Goal: Find specific page/section: Find specific page/section

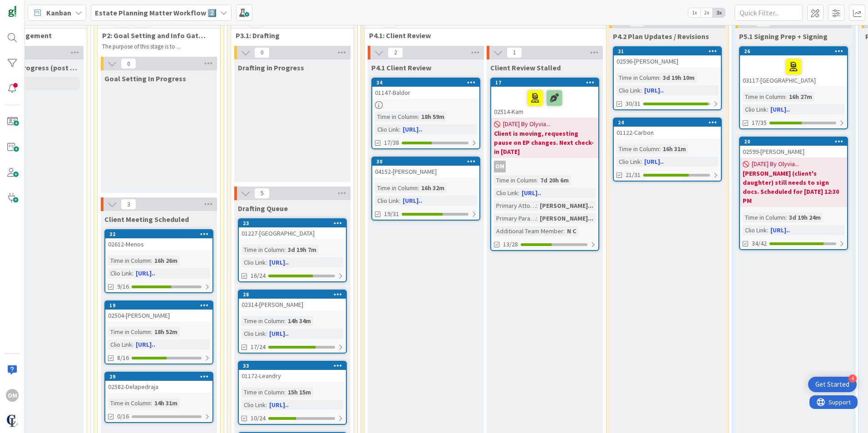
scroll to position [91, 309]
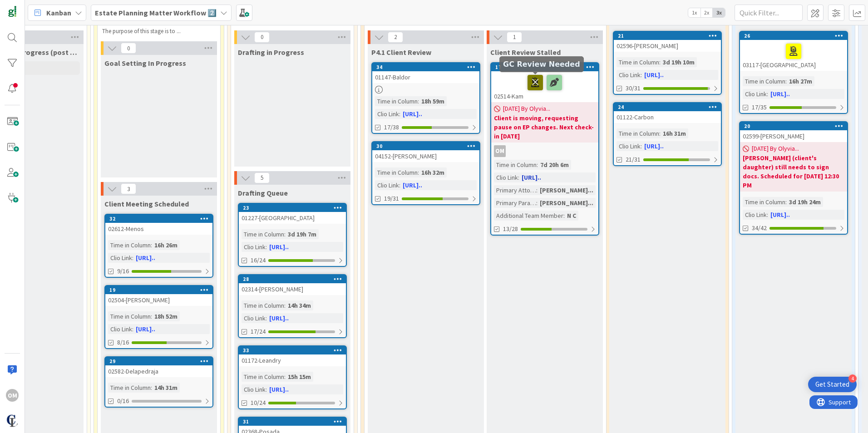
click at [535, 83] on icon at bounding box center [534, 82] width 15 height 15
click at [544, 82] on icon at bounding box center [544, 82] width 15 height 15
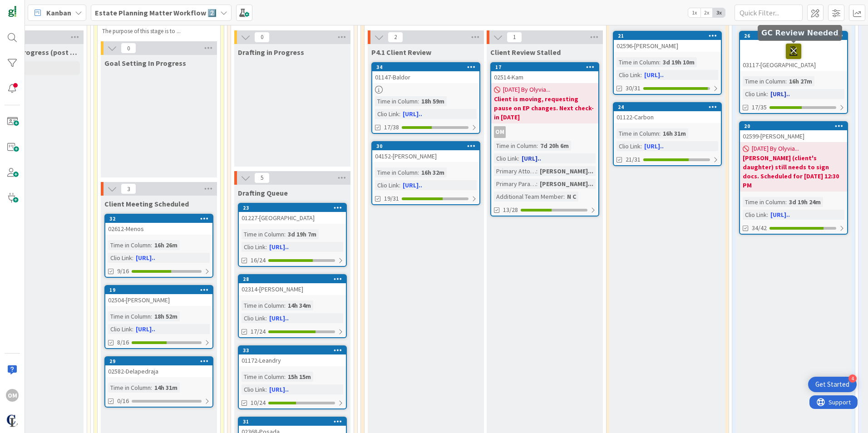
click at [577, 49] on icon at bounding box center [792, 51] width 15 height 15
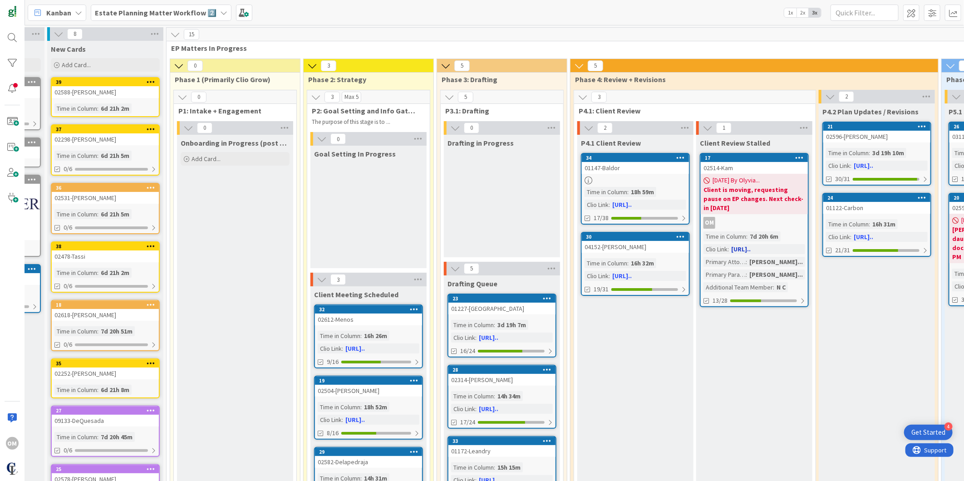
scroll to position [0, 0]
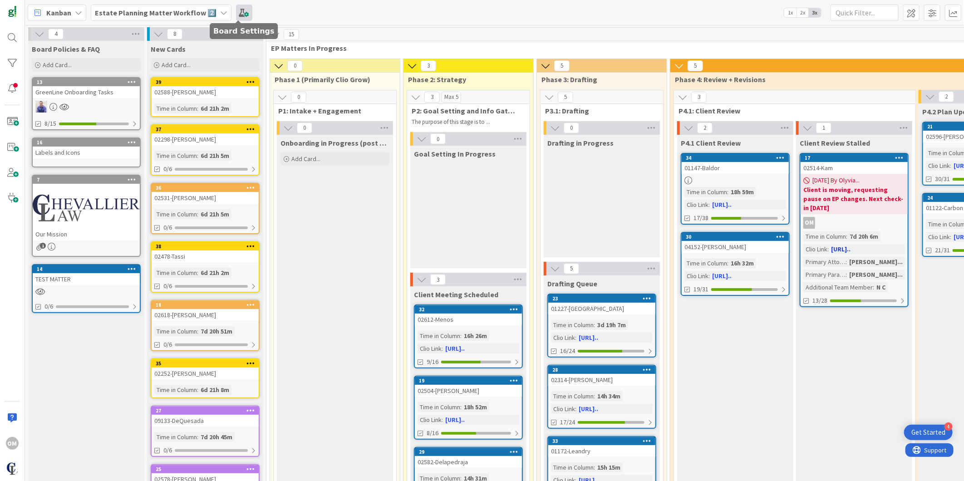
click at [240, 10] on span at bounding box center [244, 13] width 16 height 16
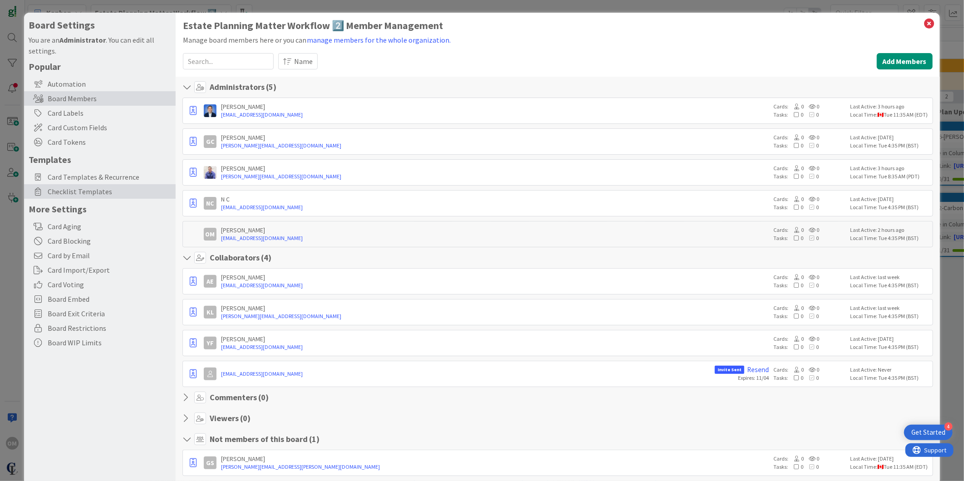
click at [85, 190] on span "Checklist Templates" at bounding box center [109, 191] width 123 height 11
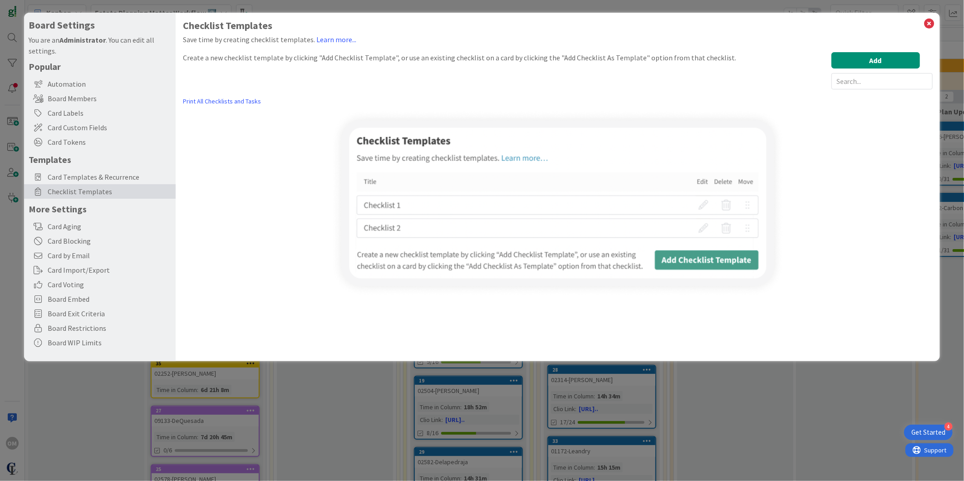
click at [89, 187] on span "Checklist Templates" at bounding box center [109, 191] width 123 height 11
click at [577, 23] on icon at bounding box center [929, 23] width 12 height 13
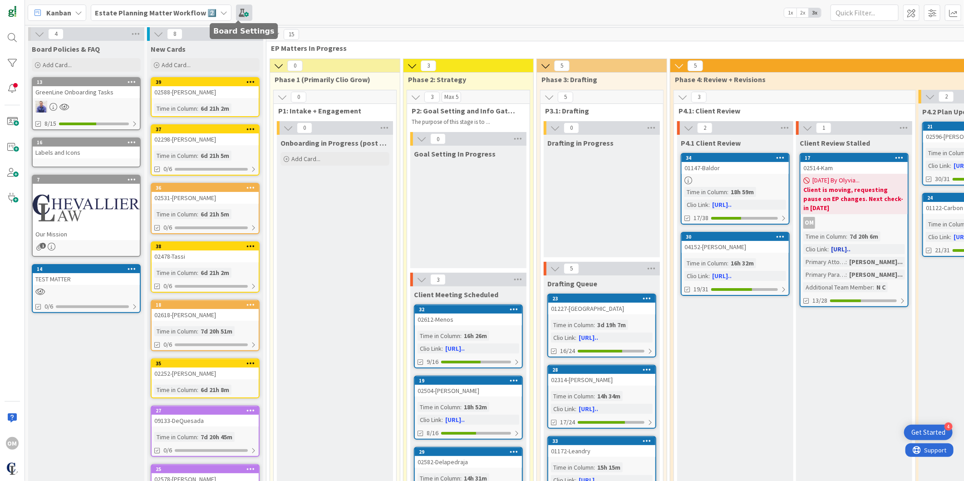
click at [237, 12] on span at bounding box center [244, 13] width 16 height 16
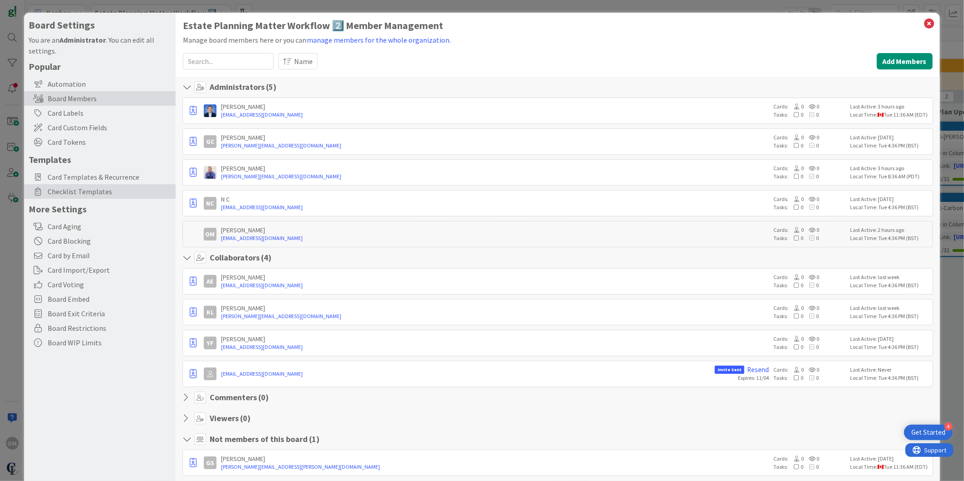
click at [83, 193] on span "Checklist Templates" at bounding box center [109, 191] width 123 height 11
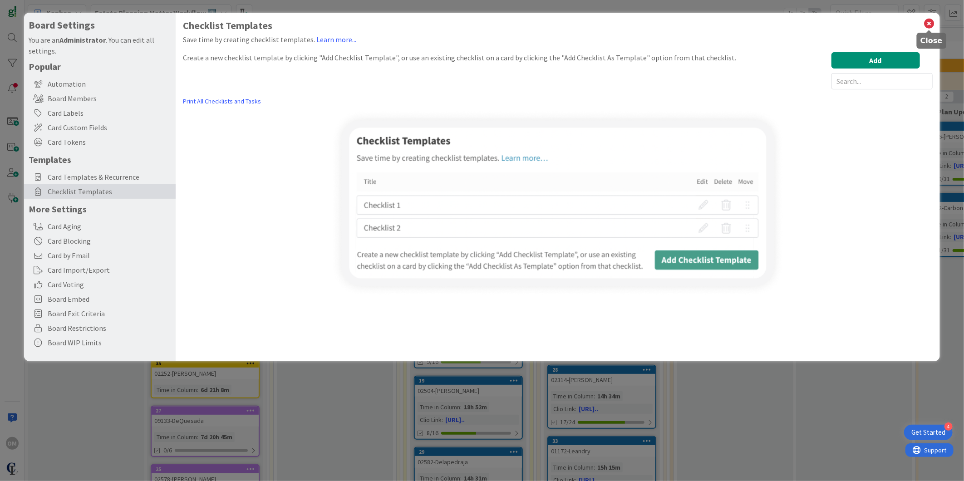
click at [577, 22] on icon at bounding box center [929, 23] width 12 height 13
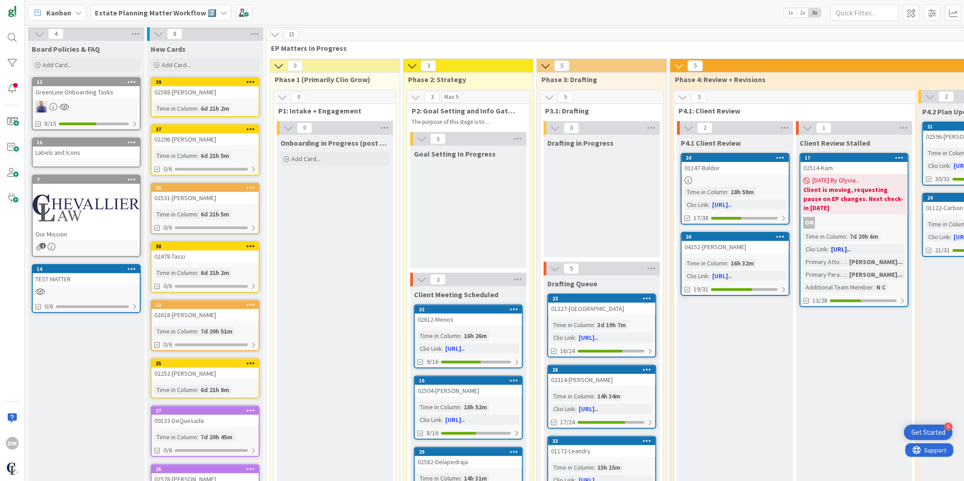
click at [423, 120] on p "The purpose of this stage is to ..." at bounding box center [465, 121] width 107 height 7
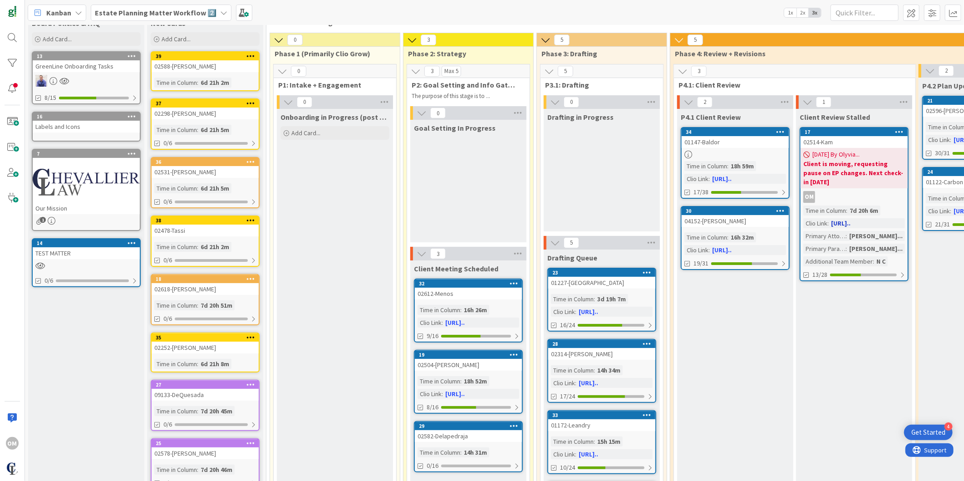
scroll to position [50, 0]
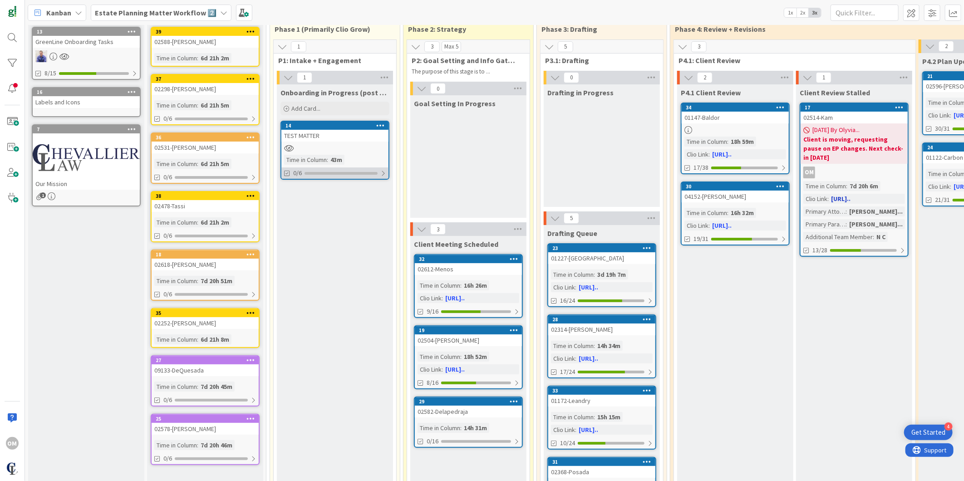
click at [379, 172] on div "0/6" at bounding box center [334, 172] width 107 height 11
click at [343, 144] on div at bounding box center [334, 148] width 107 height 8
click at [385, 173] on div at bounding box center [382, 173] width 6 height 7
